Goal: Navigation & Orientation: Find specific page/section

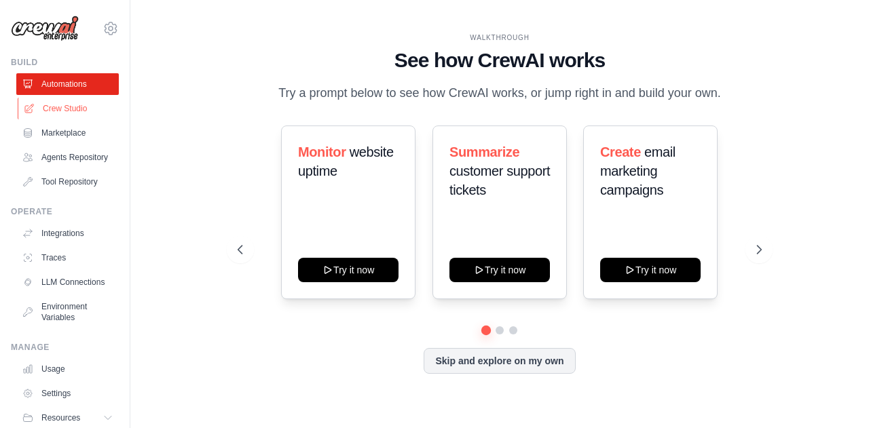
click at [73, 110] on link "Crew Studio" at bounding box center [69, 109] width 103 height 22
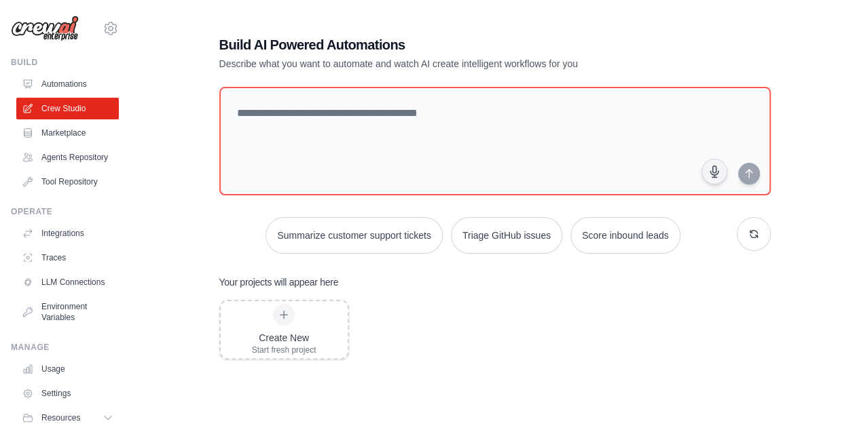
click at [56, 85] on link "Automations" at bounding box center [67, 84] width 103 height 22
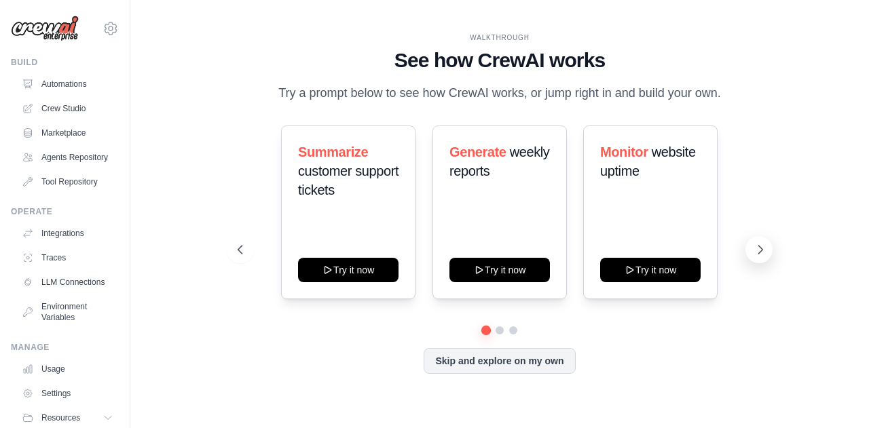
drag, startPoint x: 235, startPoint y: 189, endPoint x: 760, endPoint y: 255, distance: 529.6
click at [760, 255] on icon at bounding box center [761, 250] width 14 height 14
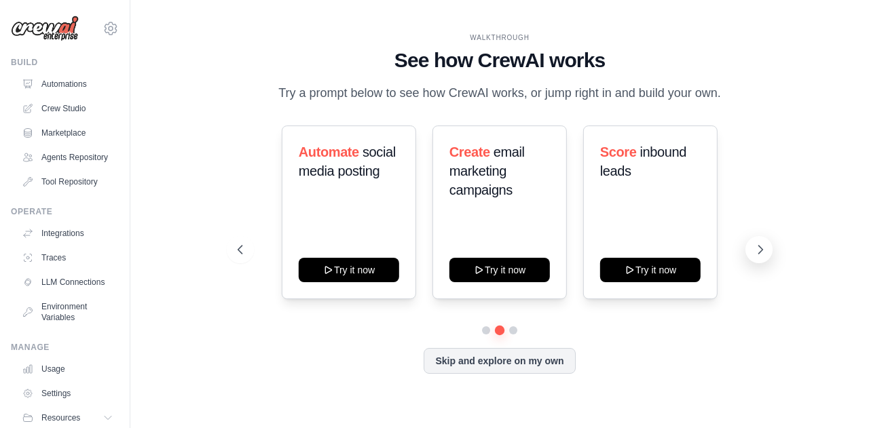
click at [760, 255] on icon at bounding box center [761, 250] width 14 height 14
